Goal: Transaction & Acquisition: Purchase product/service

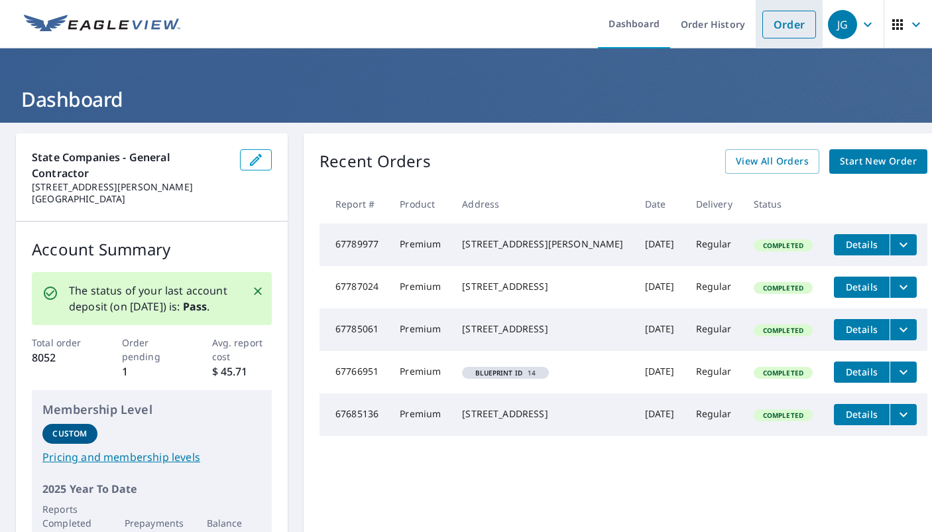
drag, startPoint x: 796, startPoint y: 26, endPoint x: 787, endPoint y: 30, distance: 10.4
click at [796, 26] on link "Order" at bounding box center [789, 25] width 54 height 28
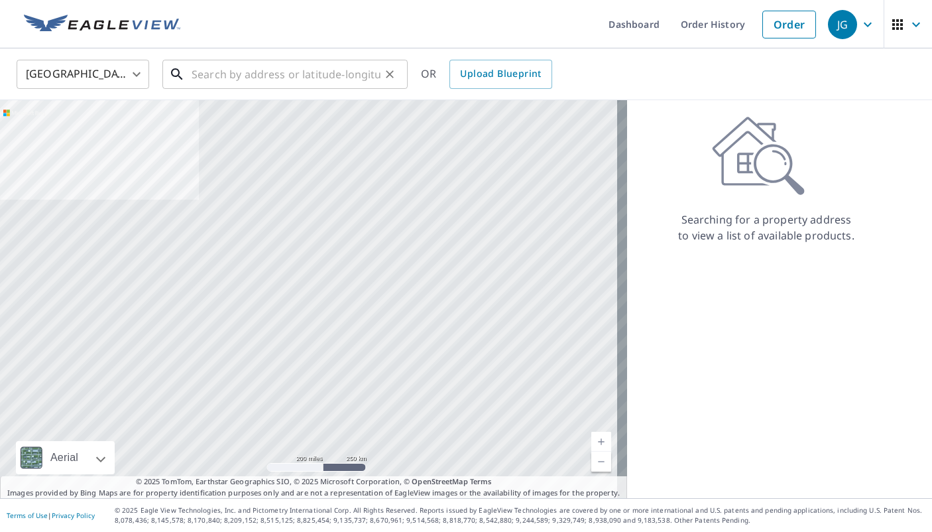
click at [209, 78] on input "text" at bounding box center [286, 74] width 189 height 37
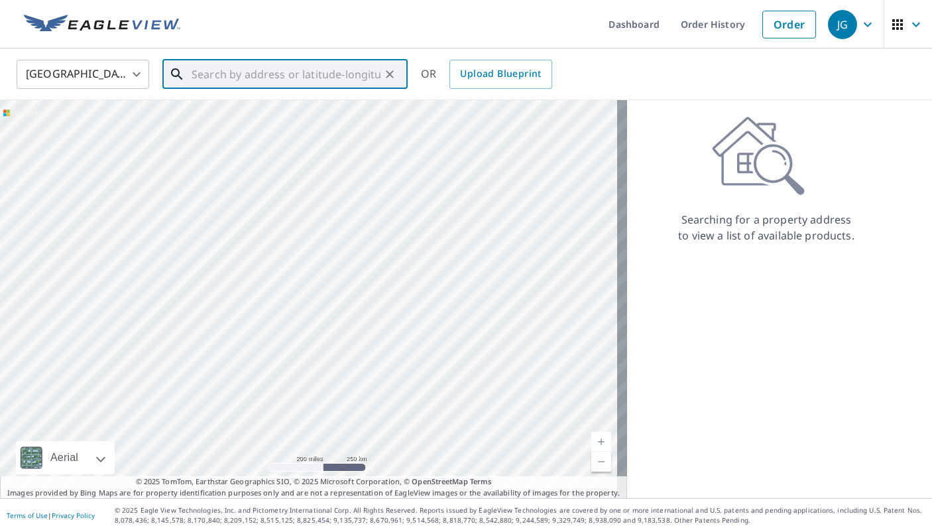
paste input "[STREET_ADDRESS]"
click at [273, 138] on li "[STREET_ADDRESS]" at bounding box center [284, 119] width 245 height 45
type input "[STREET_ADDRESS]"
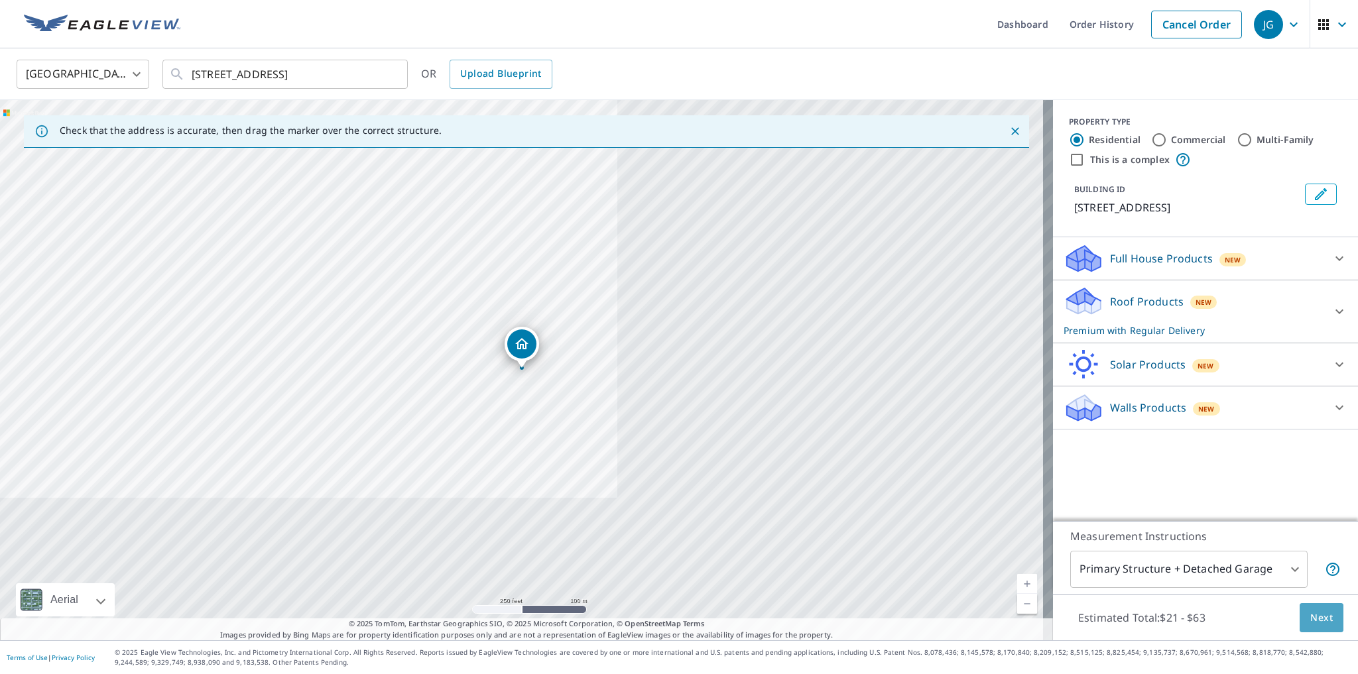
click at [931, 531] on span "Next" at bounding box center [1321, 618] width 23 height 17
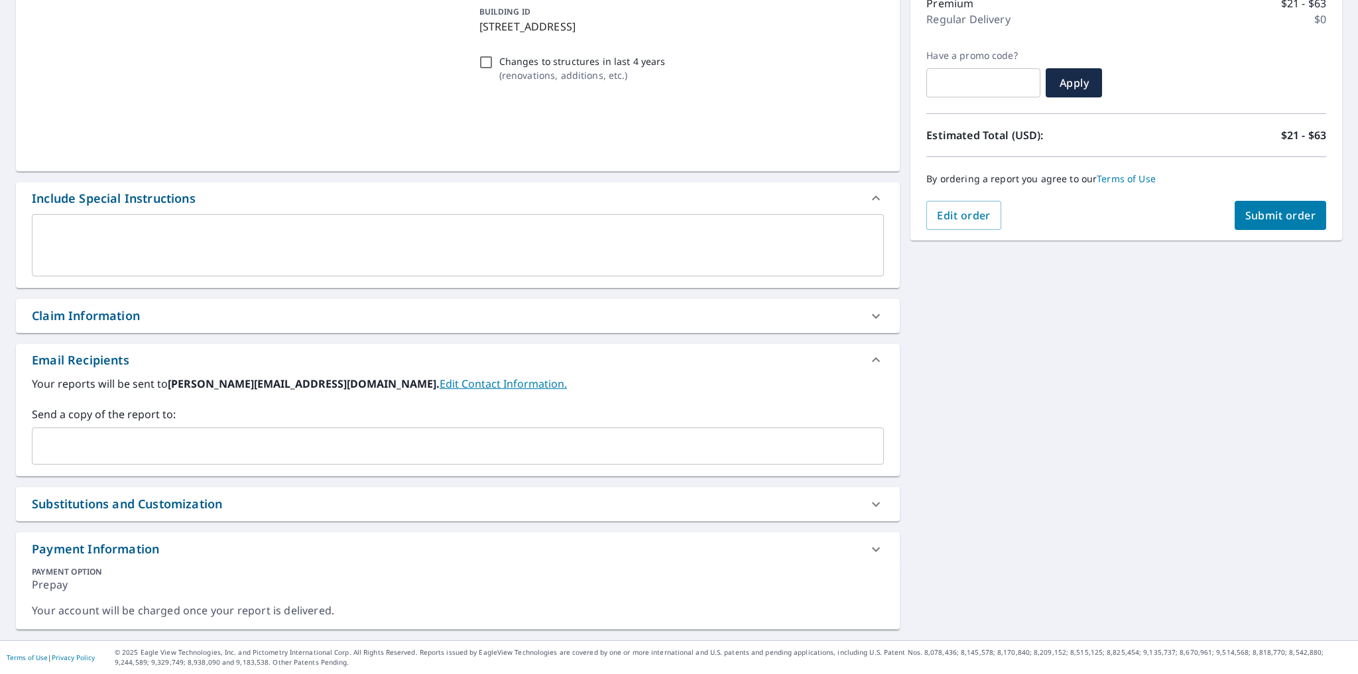
scroll to position [182, 0]
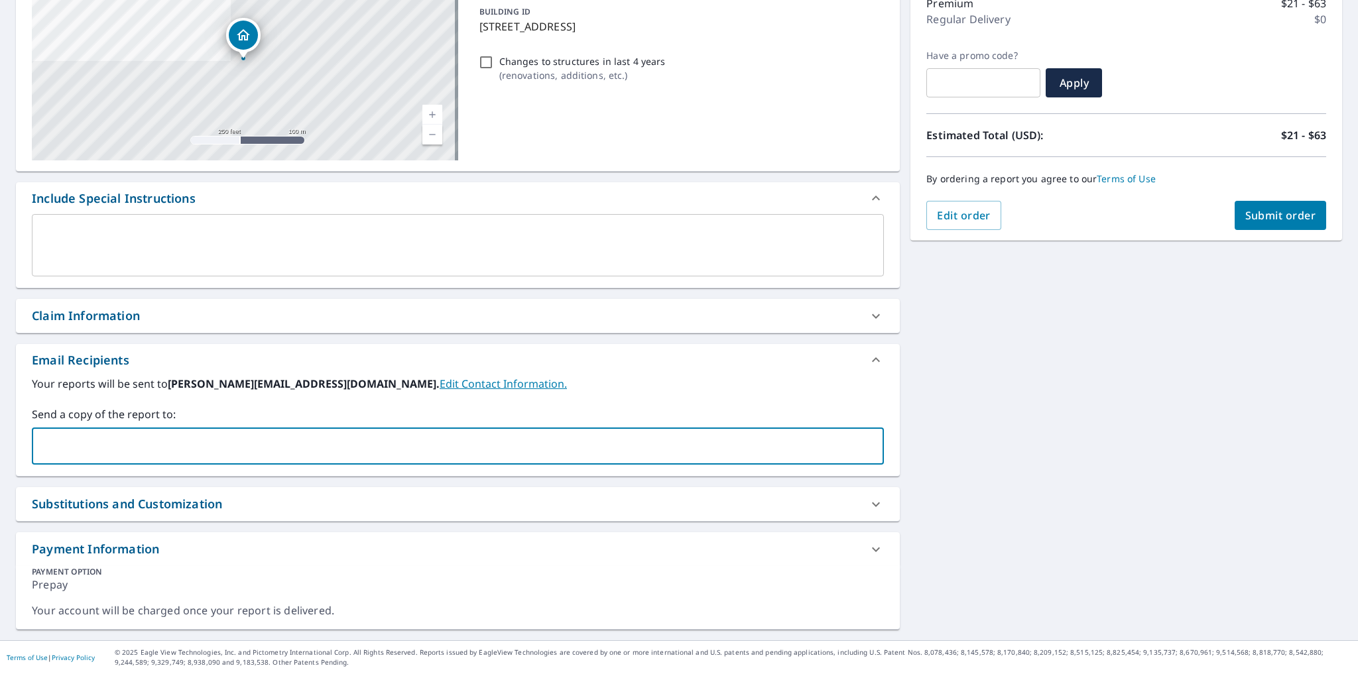
click at [106, 451] on input "text" at bounding box center [448, 446] width 820 height 25
type input "[EMAIL_ADDRESS][DOMAIN_NAME]"
click at [931, 215] on span "Submit order" at bounding box center [1280, 215] width 71 height 15
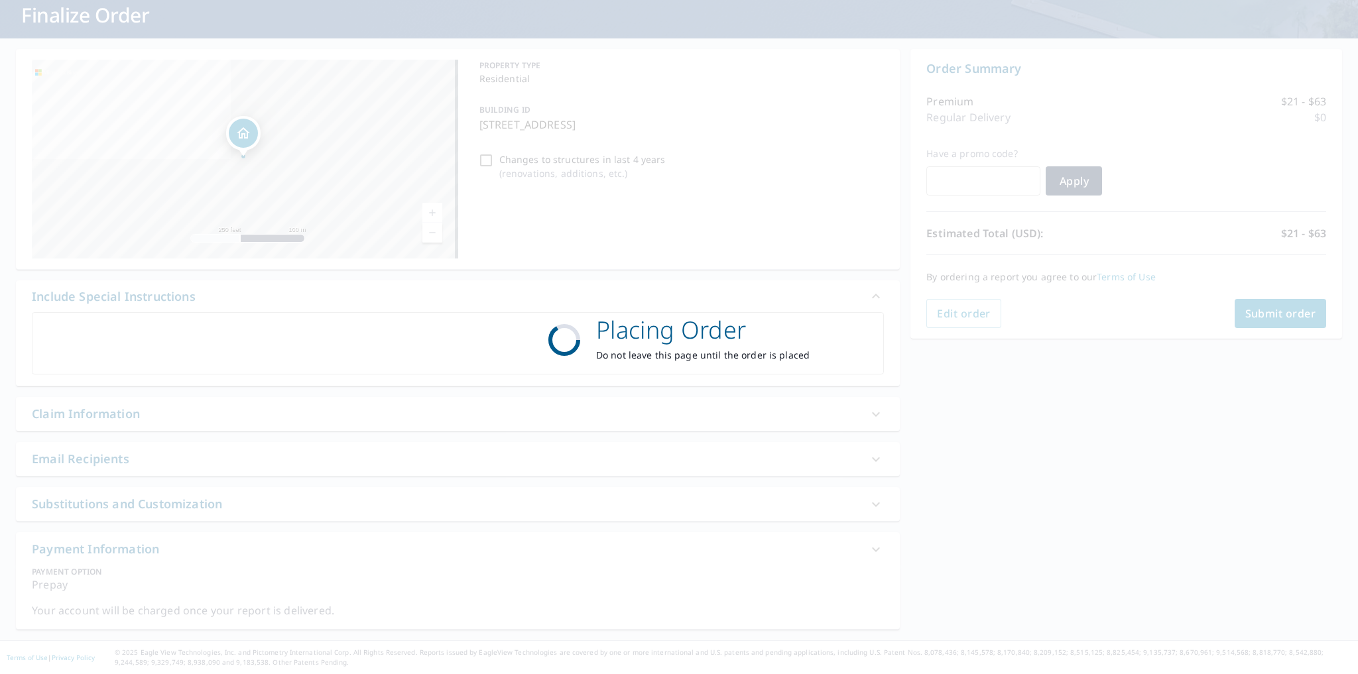
scroll to position [84, 0]
